Goal: Transaction & Acquisition: Purchase product/service

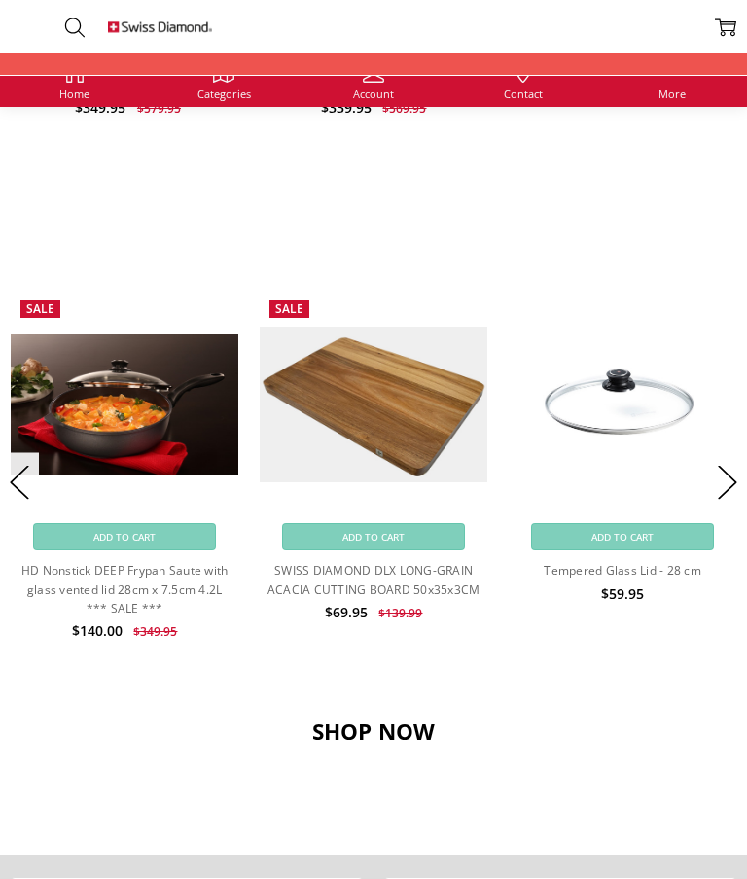
scroll to position [1421, 0]
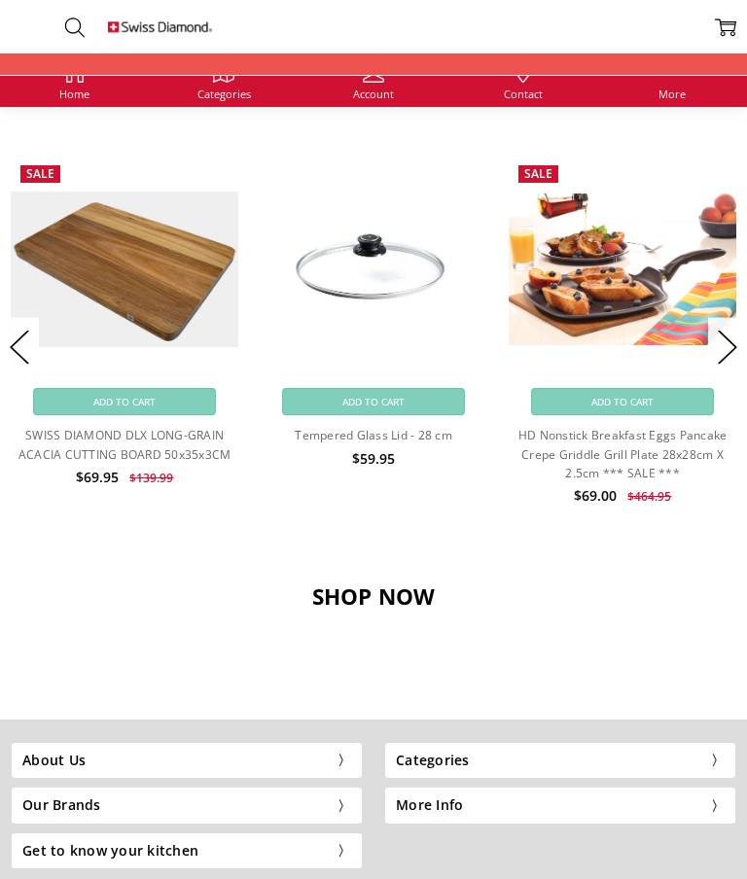
scroll to position [1590, 0]
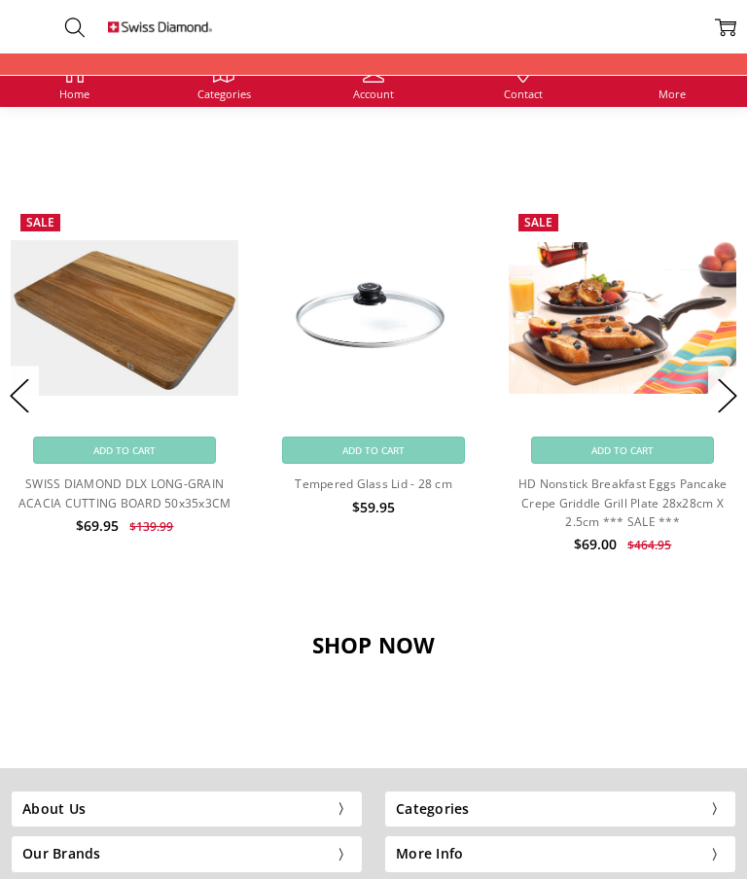
click at [25, 387] on button "Previous" at bounding box center [19, 396] width 39 height 59
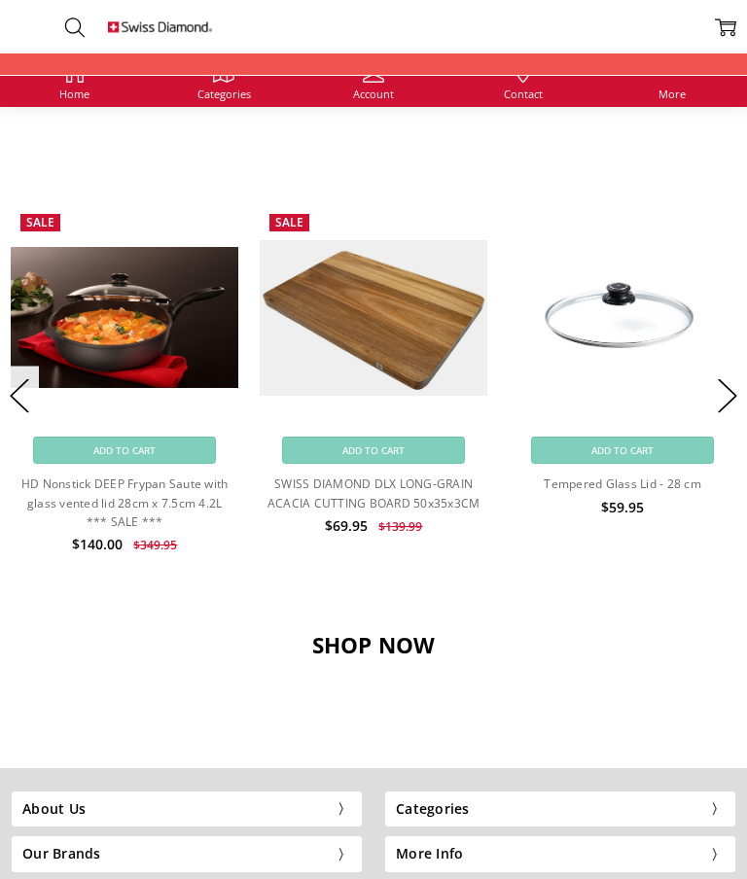
click at [84, 340] on img at bounding box center [125, 317] width 228 height 141
click at [63, 508] on link "HD Nonstick DEEP Frypan Saute with glass vented lid 28cm x 7.5cm 4.2L *** SALE …" at bounding box center [124, 501] width 207 height 53
click at [62, 489] on link "HD Nonstick DEEP Frypan Saute with glass vented lid 28cm x 7.5cm 4.2L *** SALE …" at bounding box center [124, 501] width 207 height 53
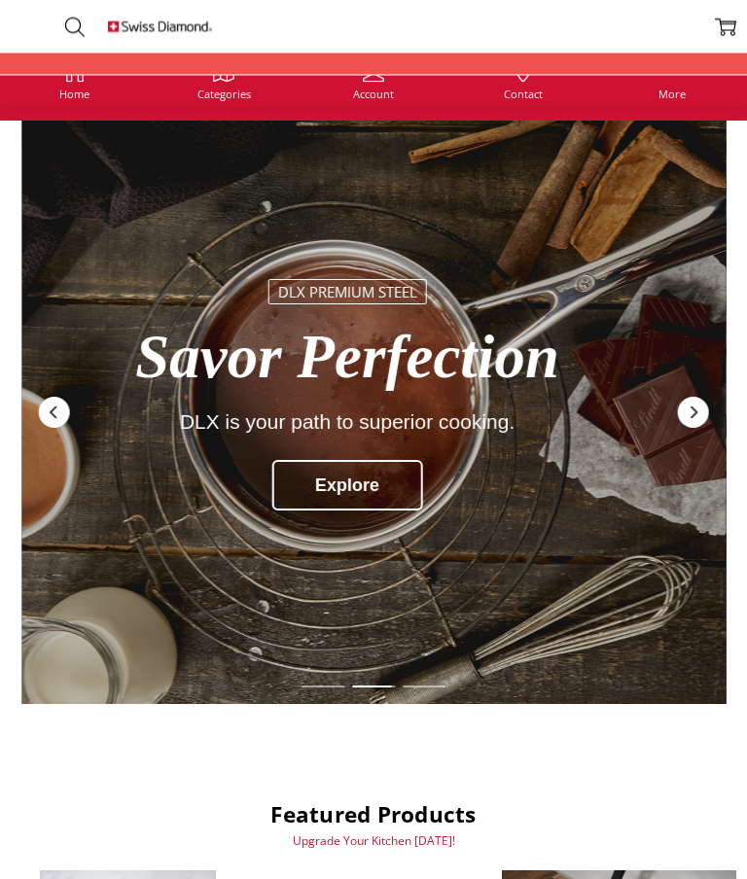
scroll to position [0, 0]
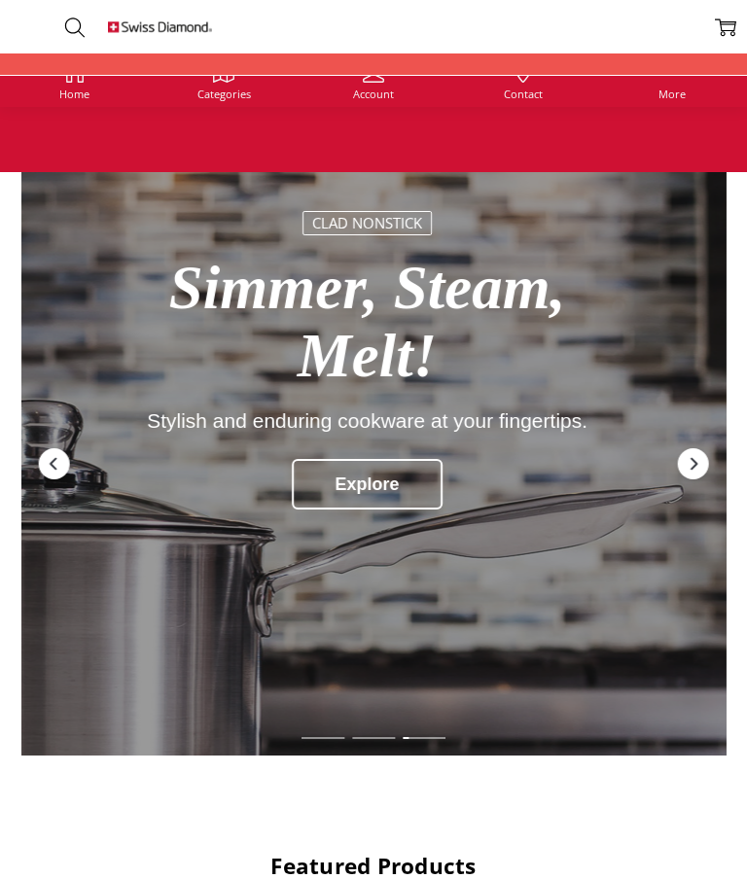
click at [235, 99] on span "Categories" at bounding box center [223, 93] width 53 height 11
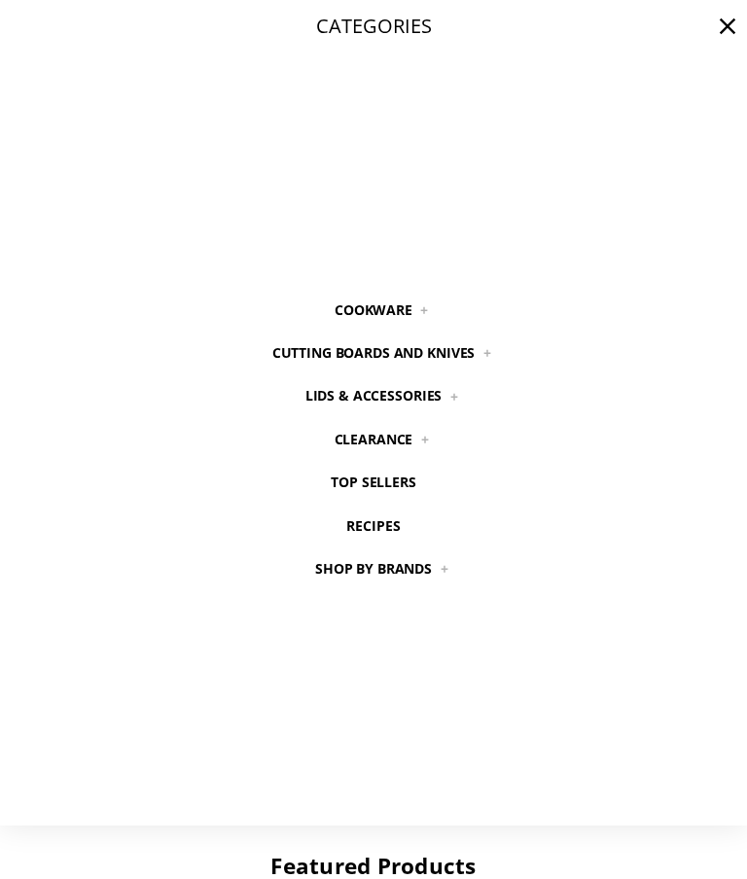
click at [404, 304] on link "Cookware" at bounding box center [374, 310] width 122 height 43
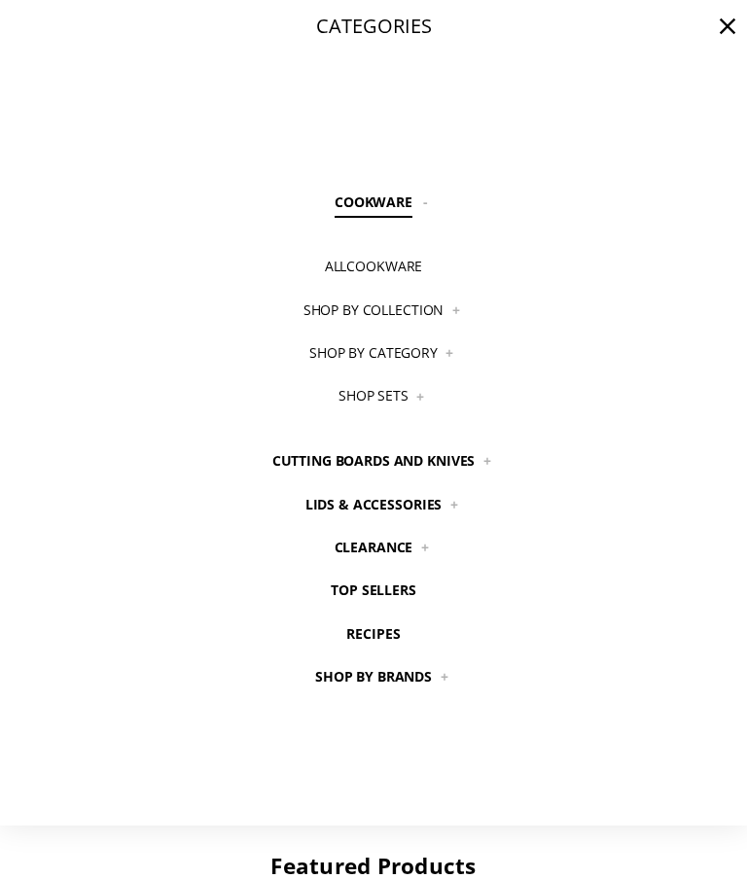
click at [403, 541] on link "Clearance" at bounding box center [373, 547] width 123 height 43
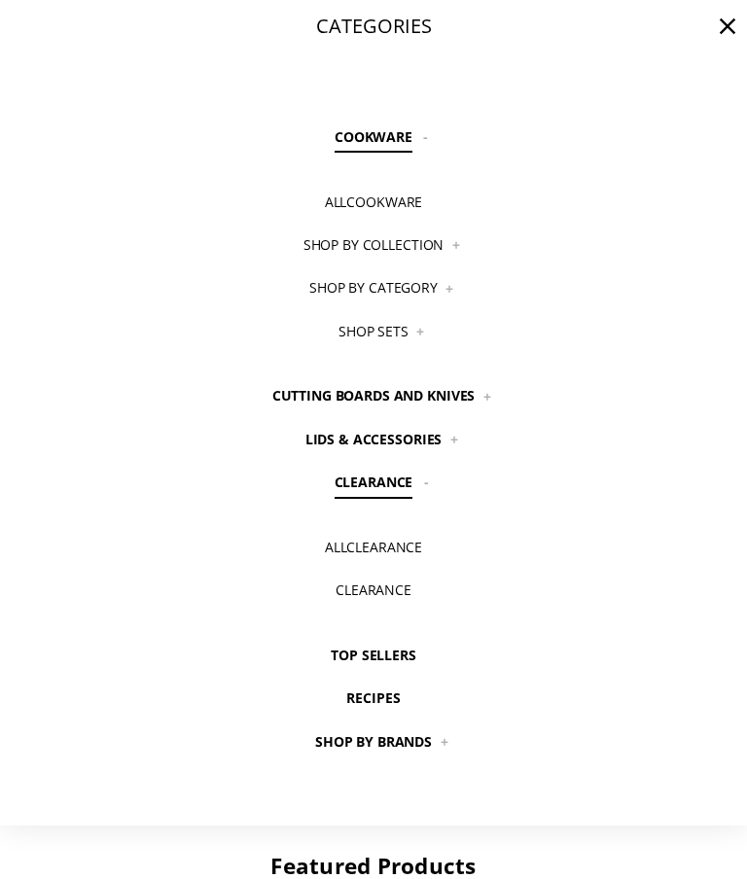
click at [410, 541] on link "All Clearance" at bounding box center [372, 547] width 141 height 43
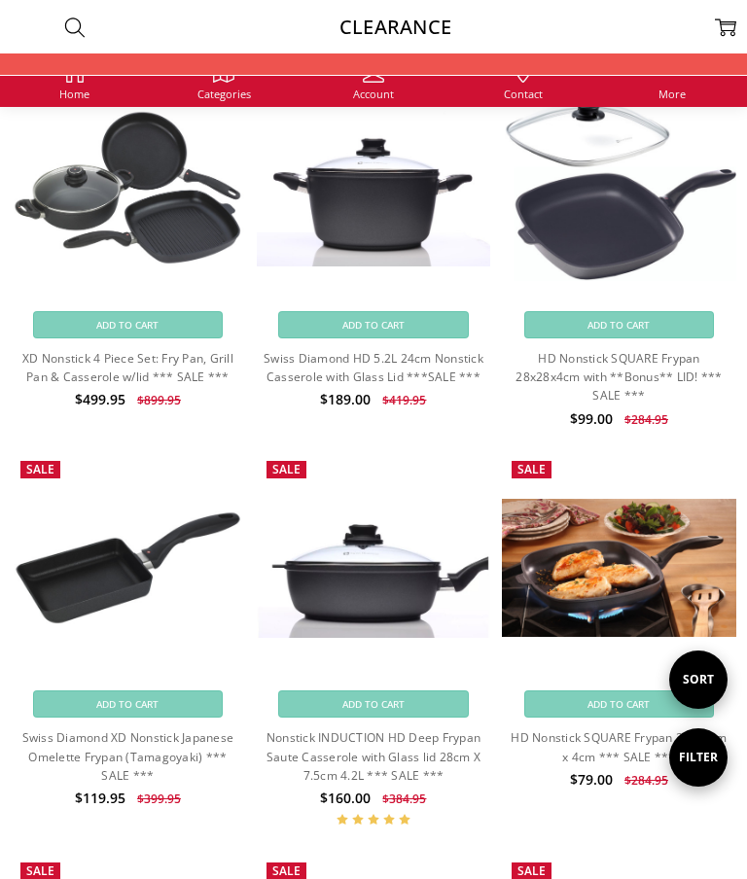
scroll to position [539, 0]
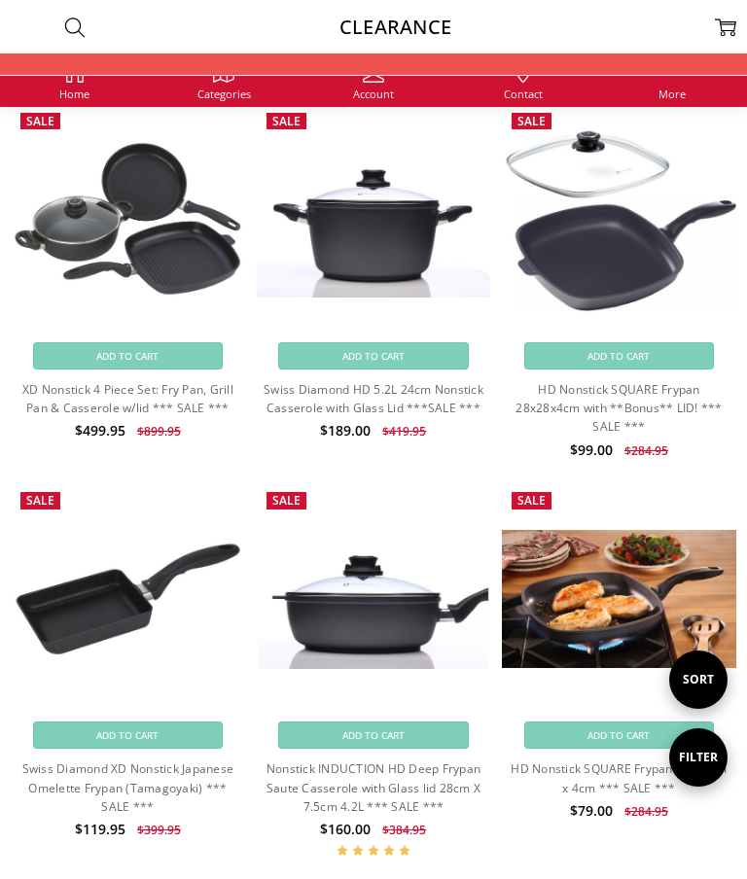
click at [402, 625] on img at bounding box center [374, 599] width 234 height 140
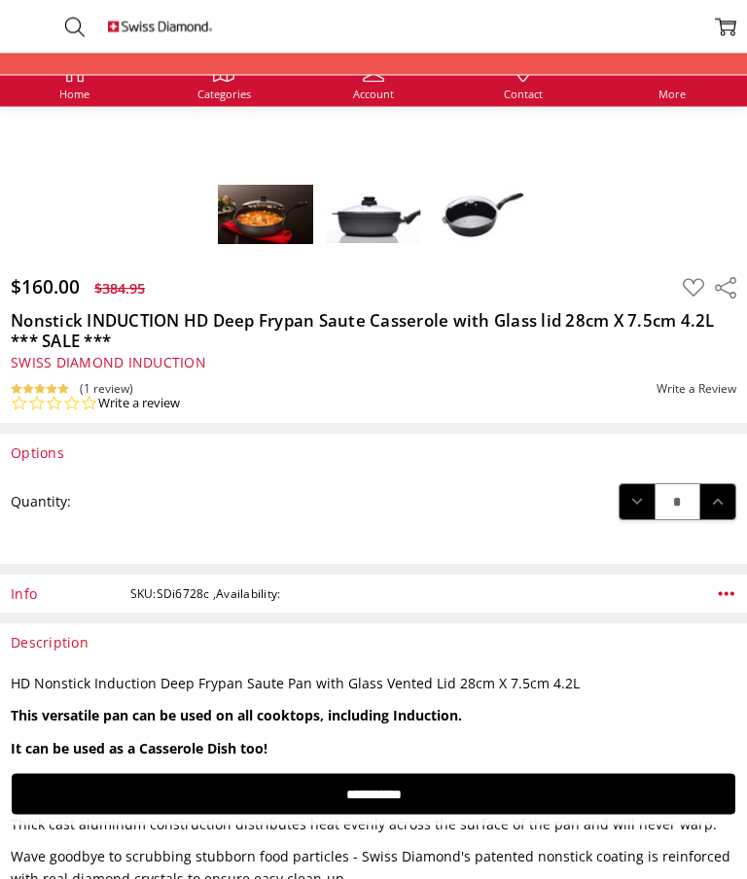
scroll to position [547, 0]
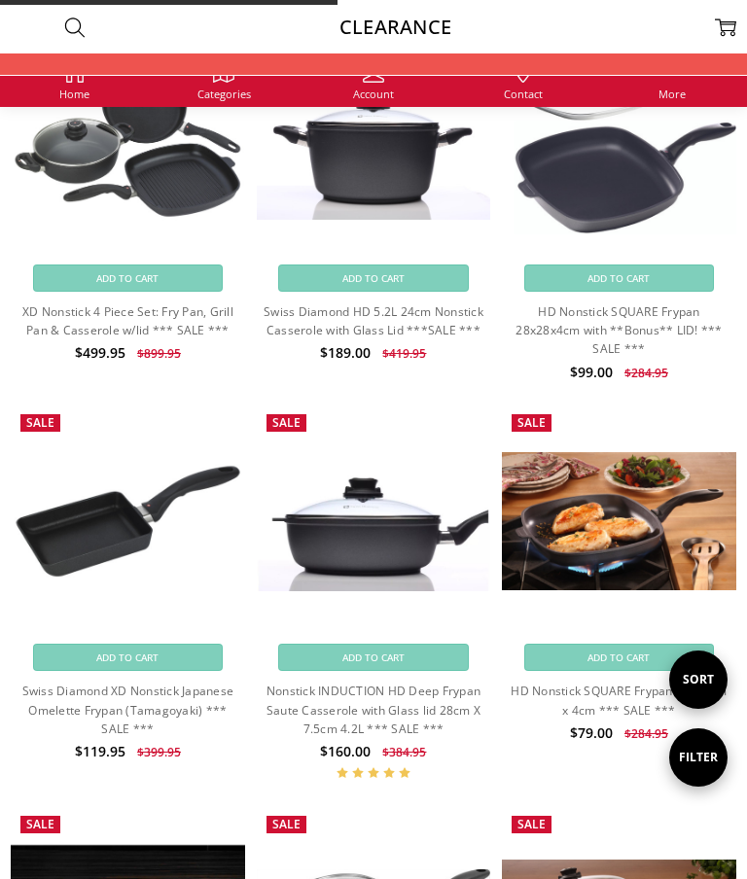
scroll to position [616, 0]
click at [333, 570] on img at bounding box center [374, 521] width 234 height 140
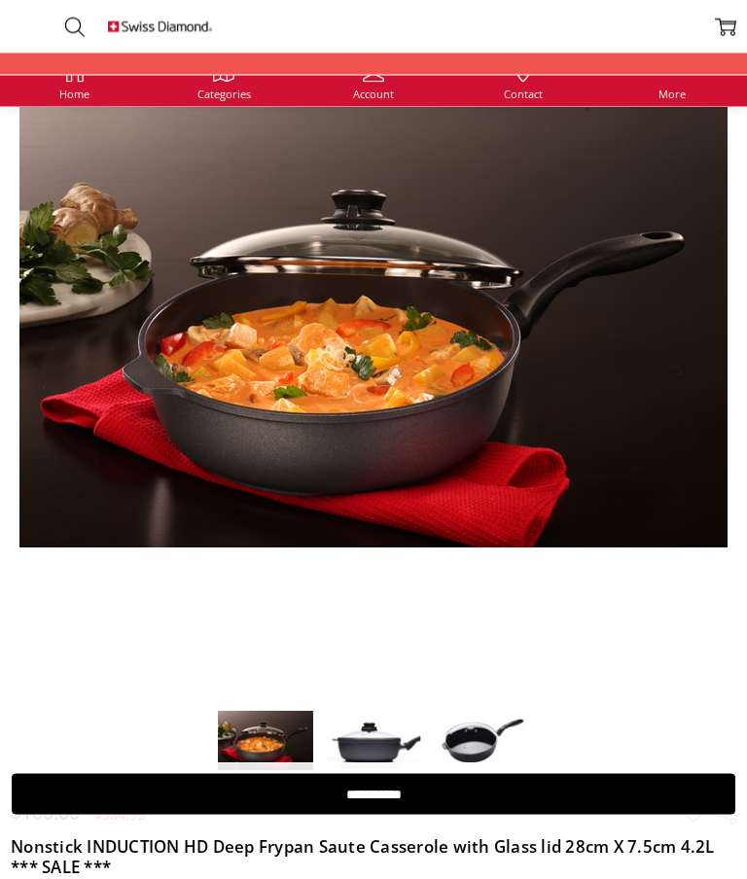
scroll to position [174, 0]
click at [476, 734] on img at bounding box center [481, 741] width 97 height 66
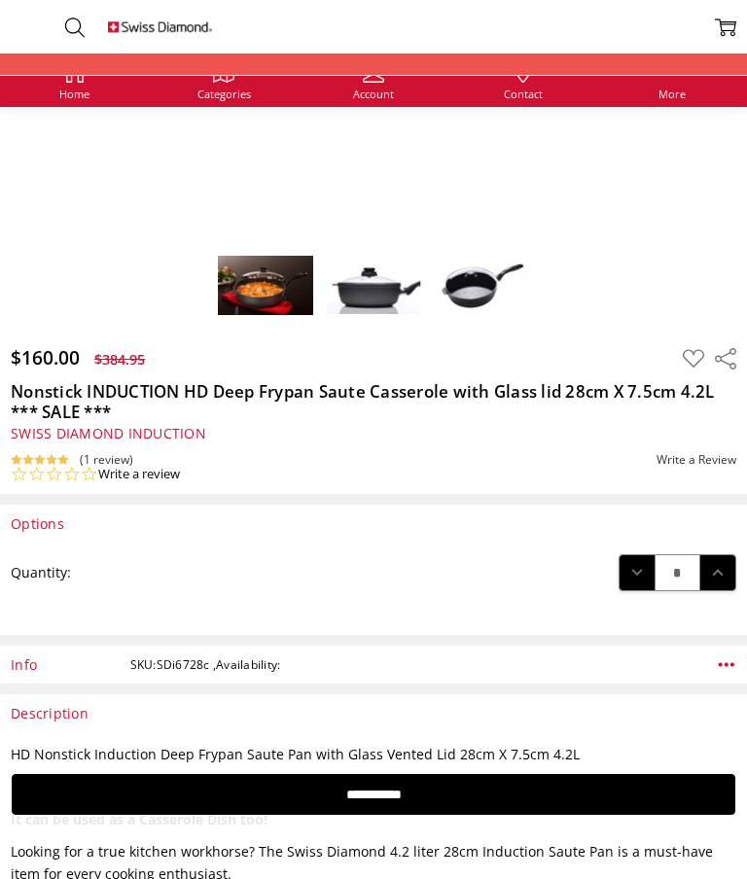
scroll to position [643, 0]
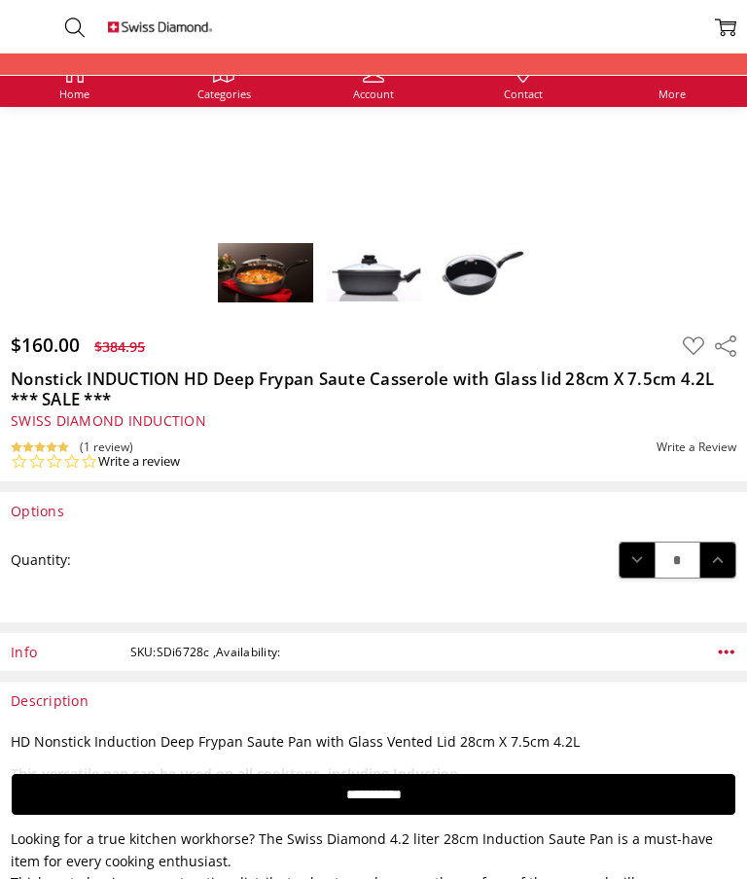
click at [30, 510] on h4 "Options" at bounding box center [373, 512] width 725 height 18
click at [34, 564] on label "Quantity:" at bounding box center [41, 559] width 60 height 21
click at [655, 564] on input "*" at bounding box center [677, 560] width 44 height 15
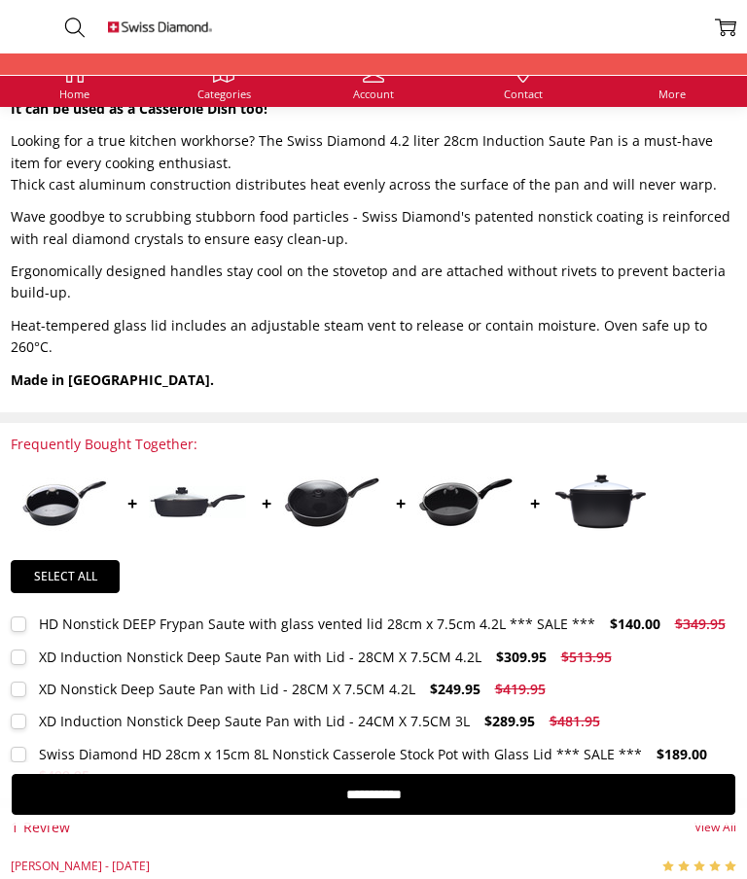
scroll to position [1338, 0]
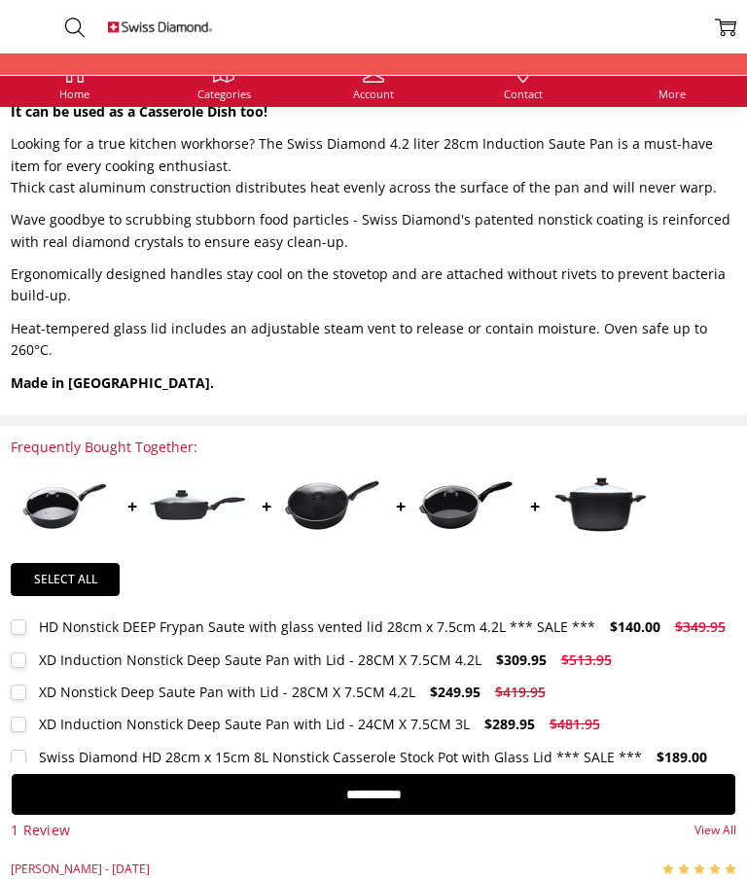
click at [277, 651] on div "XD Induction Nonstick Deep Saute Pan with Lid - 28CM X 7.5CM 4.2L" at bounding box center [260, 660] width 442 height 18
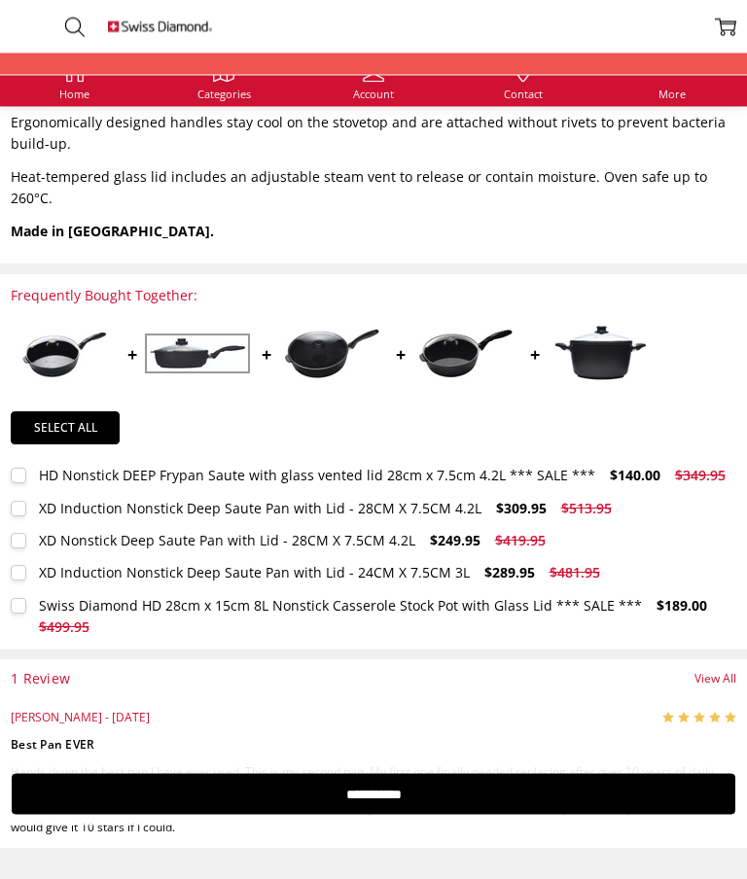
scroll to position [1513, 0]
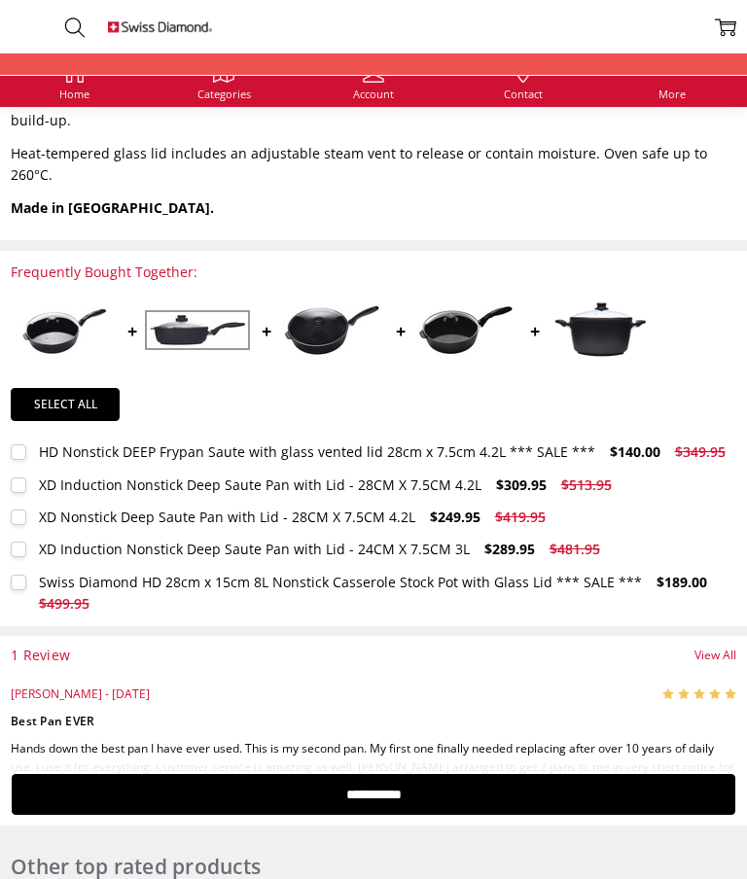
click at [207, 475] on div "XD Induction Nonstick Deep Saute Pan with Lid - 28CM X 7.5CM 4.2L" at bounding box center [260, 484] width 442 height 18
click at [148, 508] on div "XD Nonstick Deep Saute Pan with Lid - 28CM X 7.5CM 4.2L" at bounding box center [227, 517] width 376 height 18
click at [357, 508] on div "XD Nonstick Deep Saute Pan with Lid - 28CM X 7.5CM 4.2L" at bounding box center [227, 517] width 376 height 18
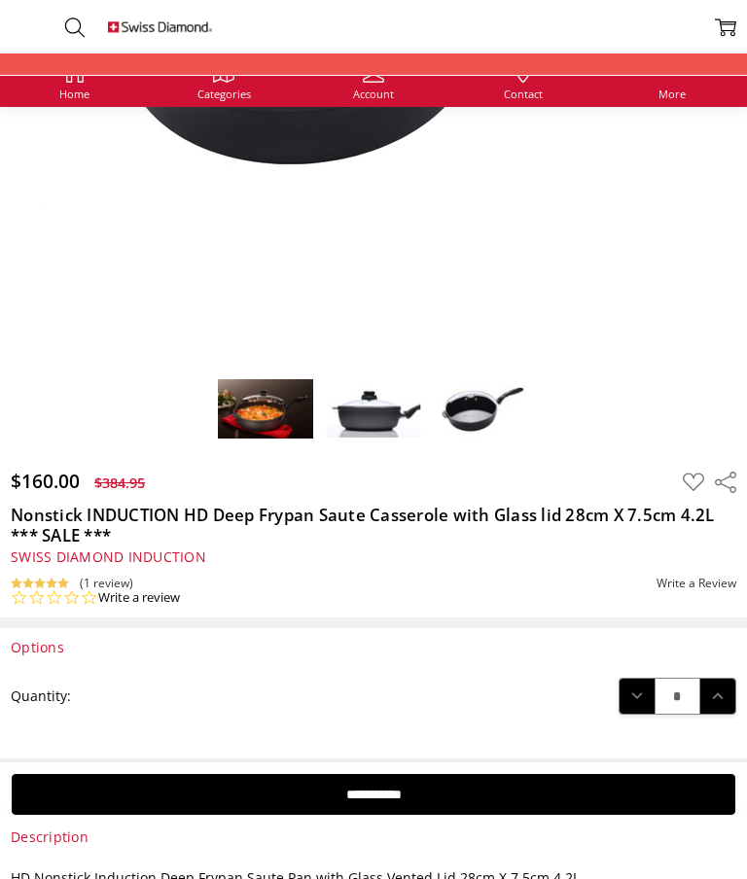
scroll to position [456, 0]
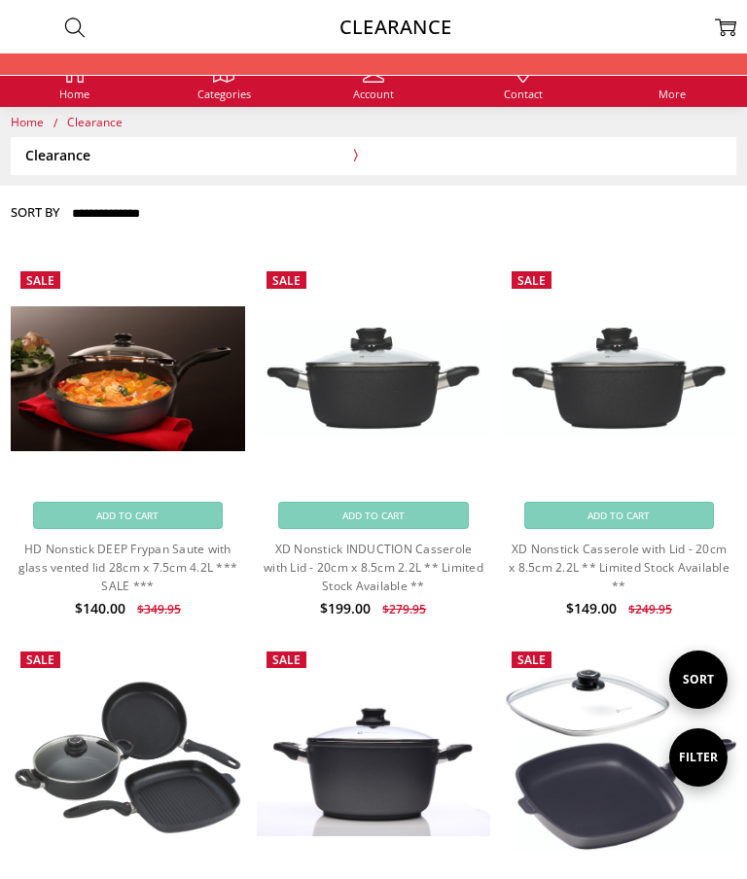
click at [80, 26] on use at bounding box center [74, 27] width 19 height 19
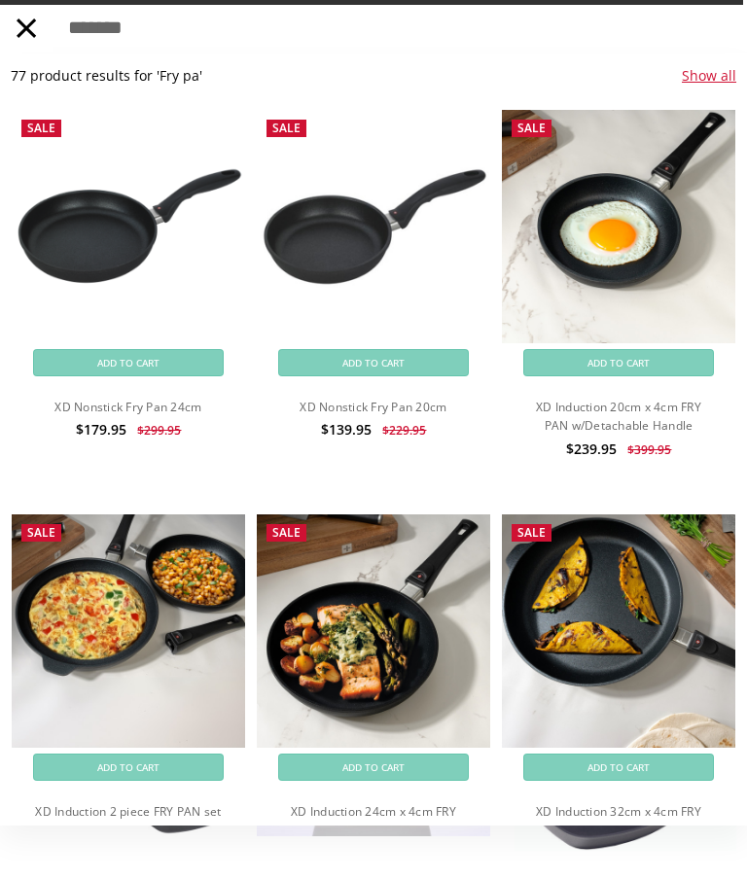
type input "*******"
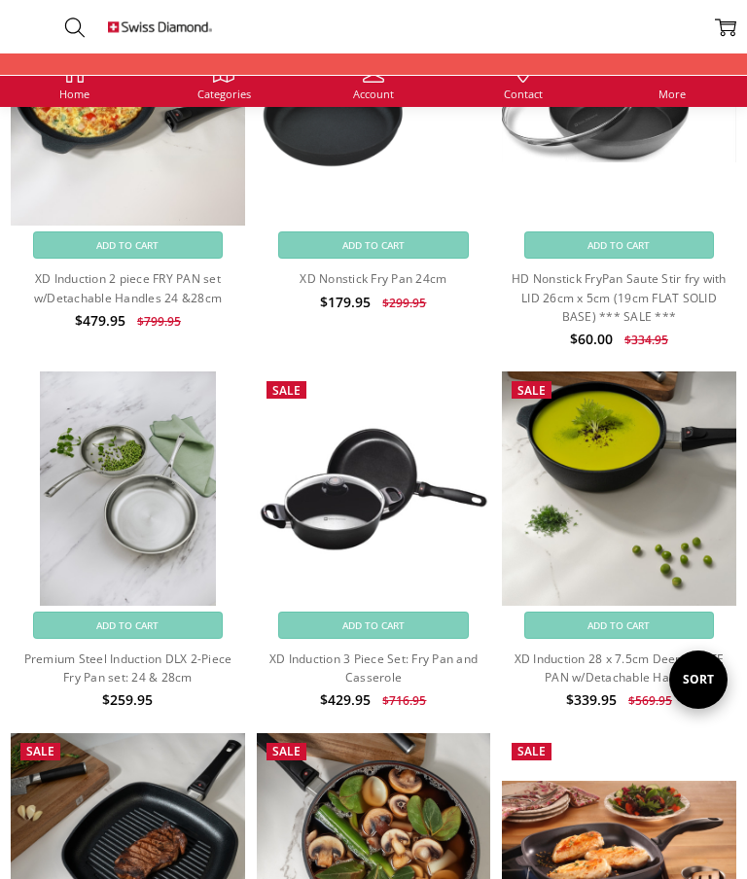
scroll to position [1260, 0]
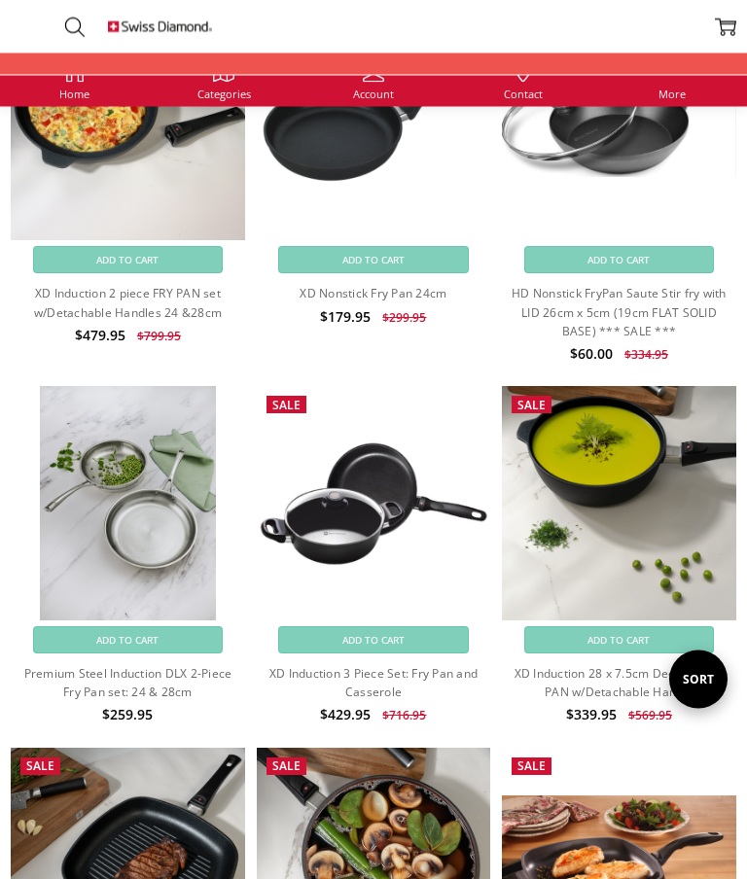
click at [638, 510] on img at bounding box center [619, 504] width 234 height 234
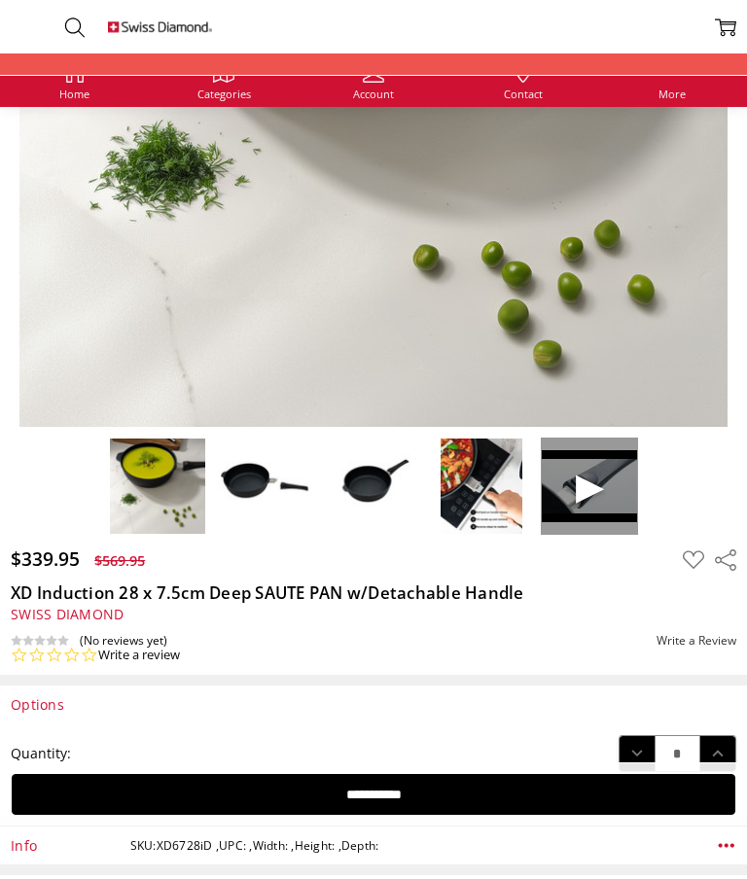
scroll to position [447, 0]
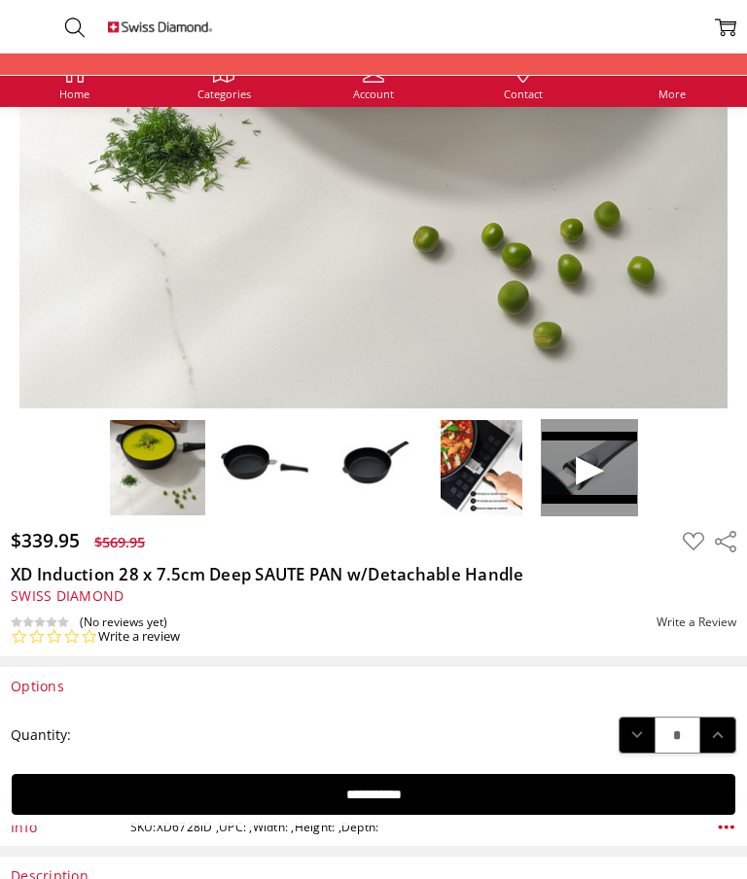
click at [589, 472] on span at bounding box center [589, 467] width 97 height 97
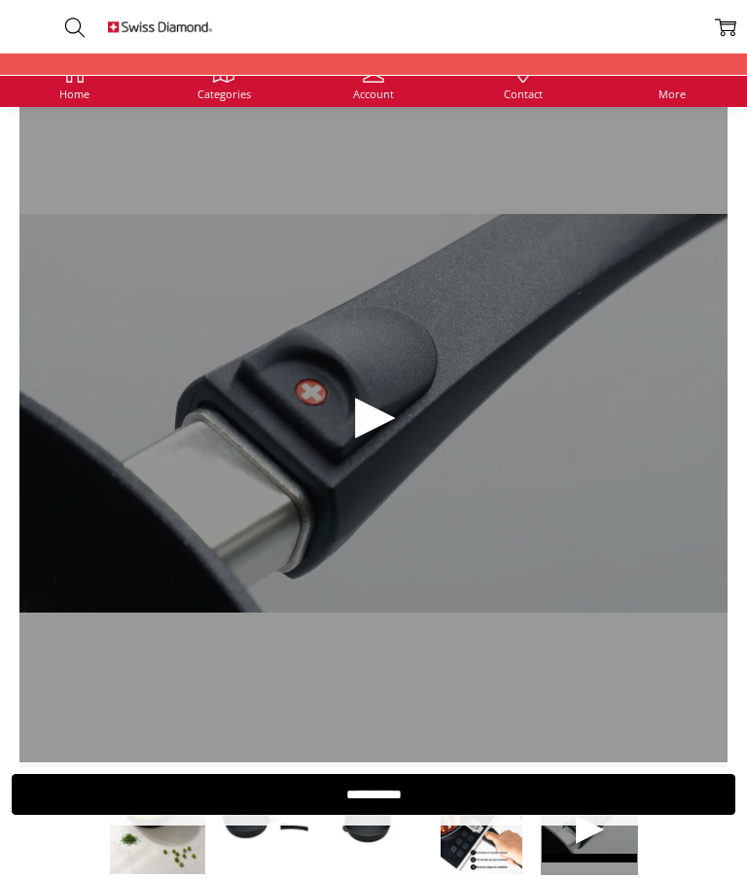
scroll to position [70, 0]
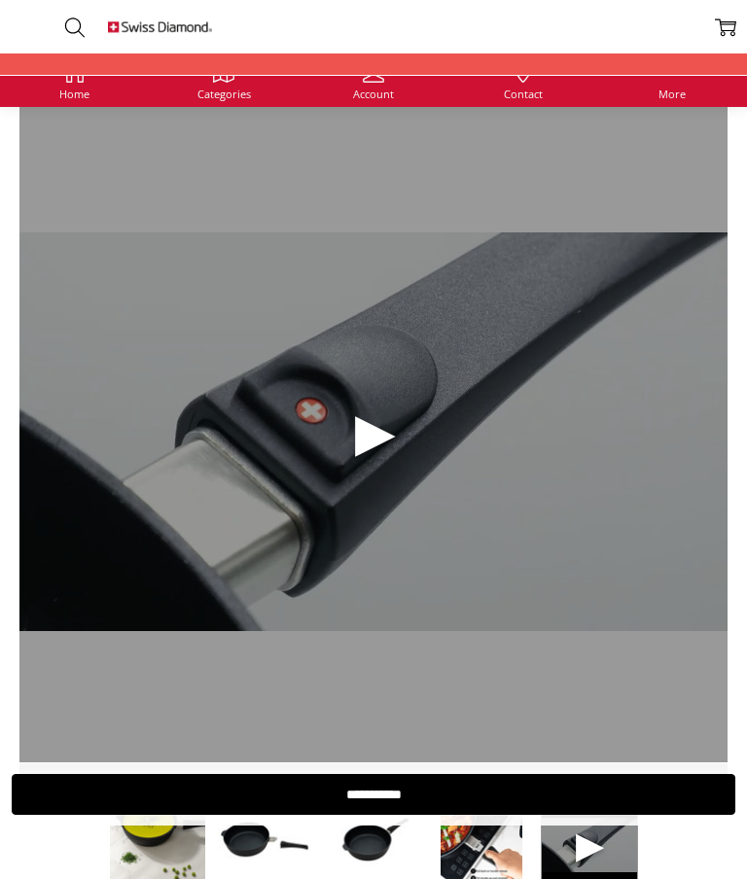
click at [378, 425] on span at bounding box center [373, 432] width 708 height 708
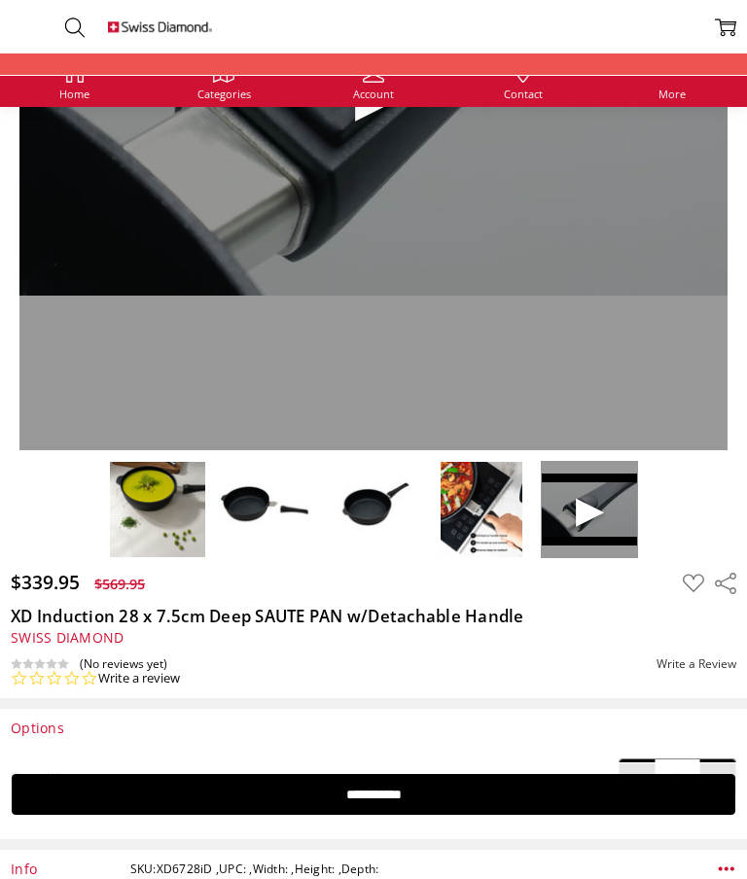
scroll to position [359, 0]
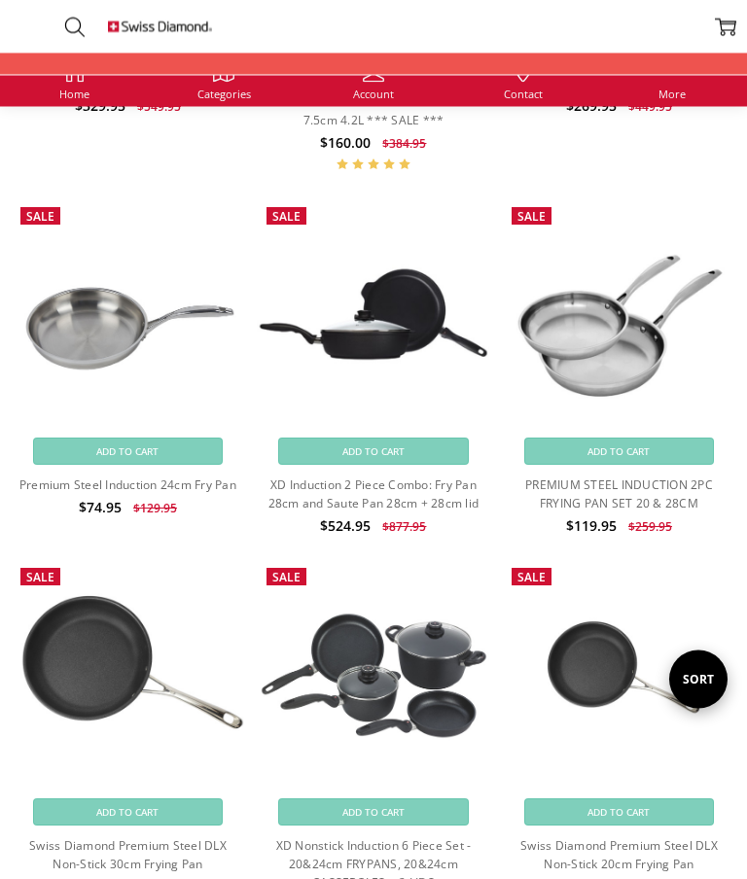
scroll to position [4345, 0]
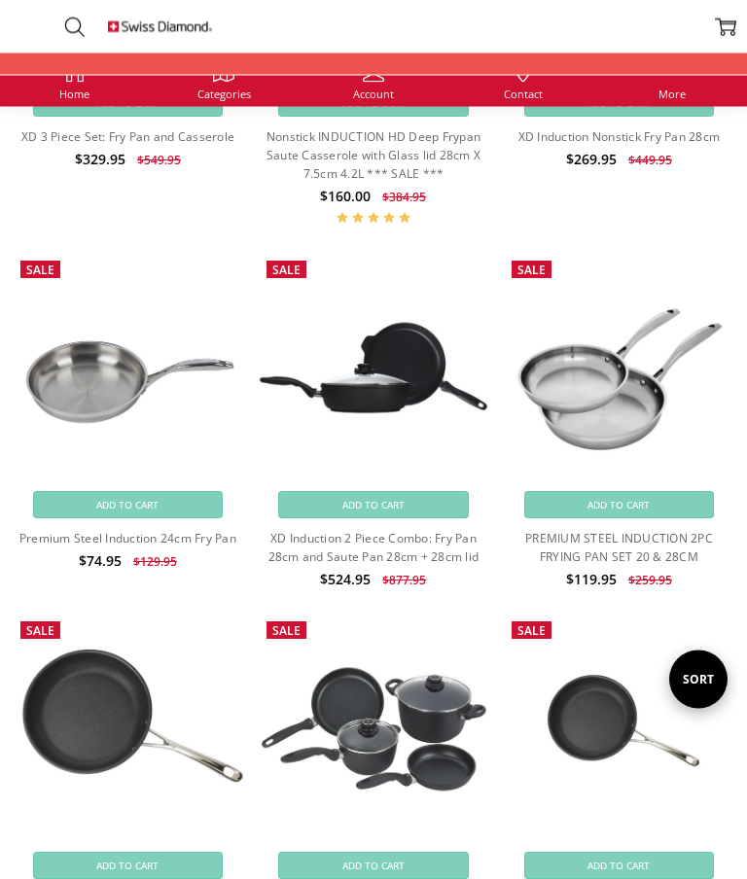
click at [422, 531] on link "XD Induction 2 Piece Combo: Fry Pan 28cm and Saute Pan 28cm + 28cm lid" at bounding box center [373, 548] width 211 height 35
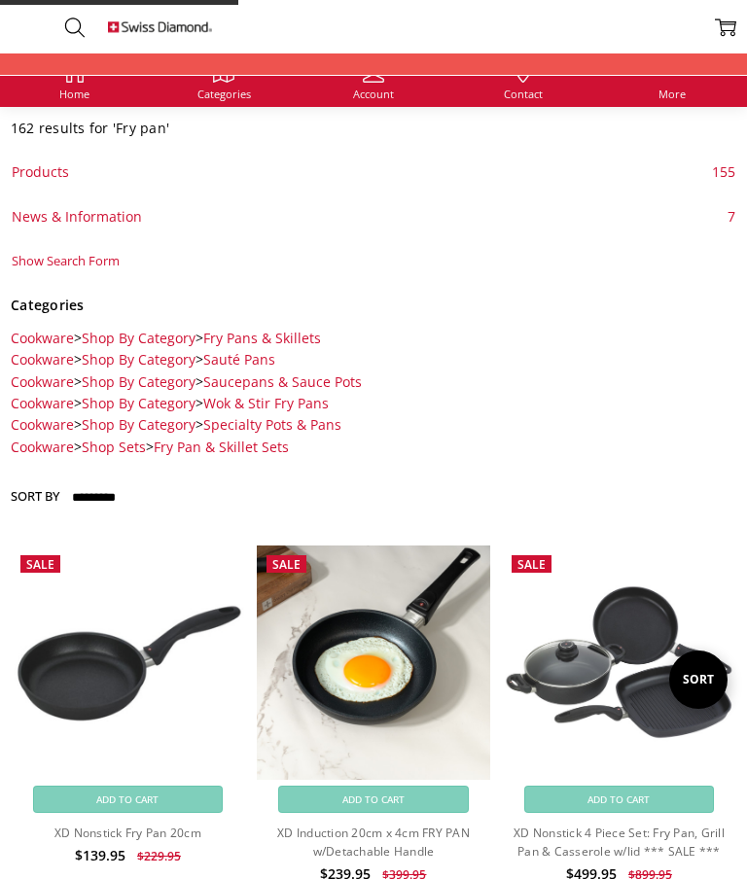
scroll to position [1716, 0]
